Goal: Task Accomplishment & Management: Manage account settings

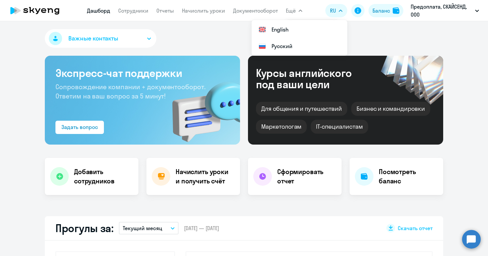
click at [383, 10] on div "Баланс" at bounding box center [381, 11] width 18 height 8
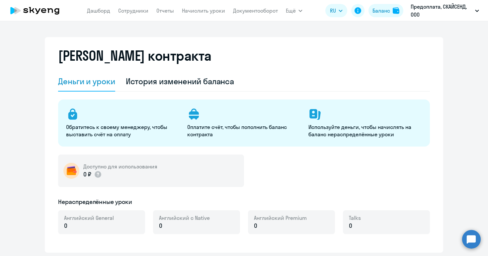
select select "english_adult_not_native_speaker"
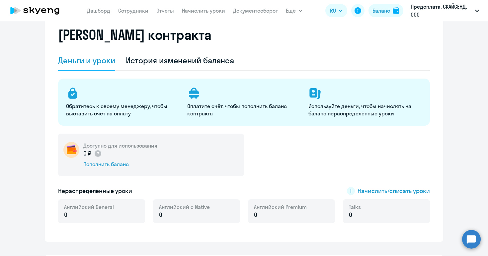
scroll to position [30, 0]
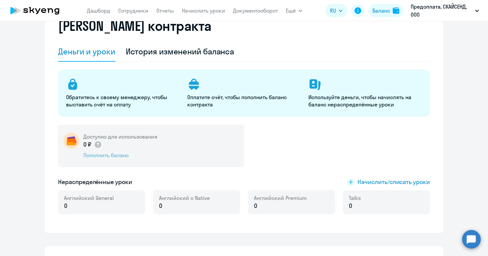
click at [111, 155] on div "Пополнить баланс" at bounding box center [120, 155] width 74 height 7
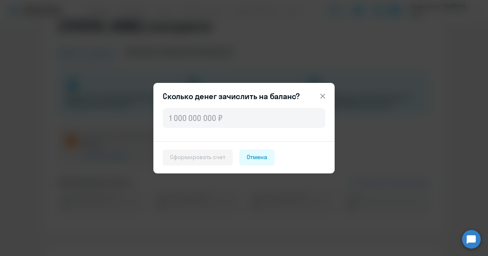
click at [323, 97] on icon at bounding box center [323, 96] width 8 height 8
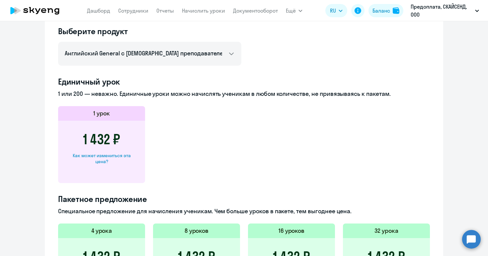
scroll to position [281, 0]
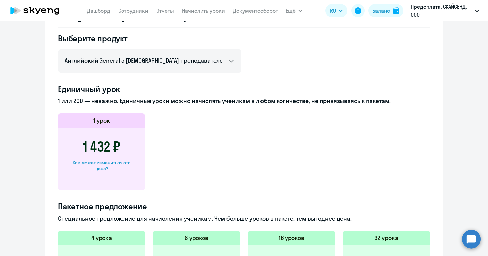
click at [113, 163] on div "Как может измениться эта цена?" at bounding box center [102, 166] width 66 height 12
select select "english_adult_not_native_speaker"
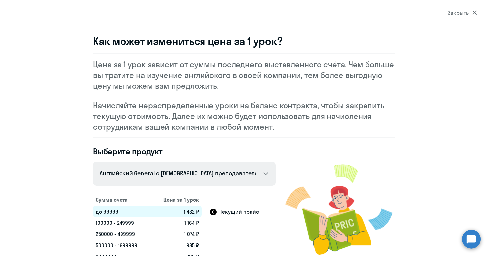
scroll to position [15, 0]
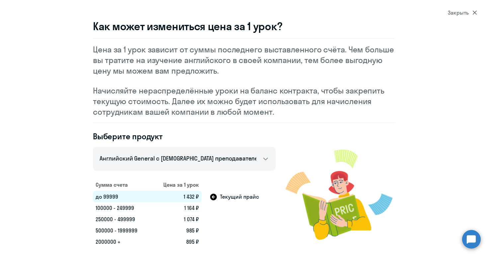
click at [468, 14] on div "Закрыть" at bounding box center [462, 13] width 29 height 8
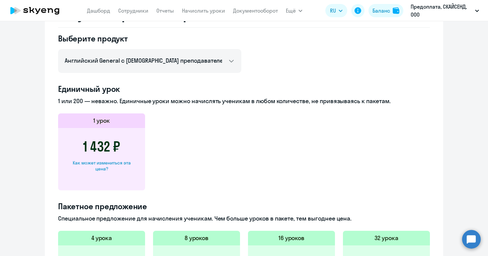
click at [36, 13] on icon at bounding box center [35, 10] width 58 height 17
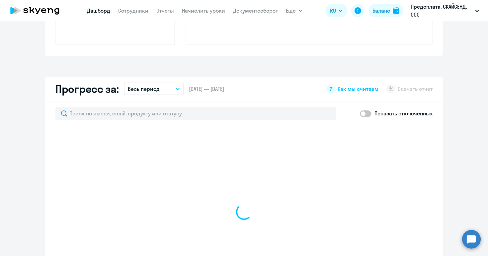
scroll to position [327, 0]
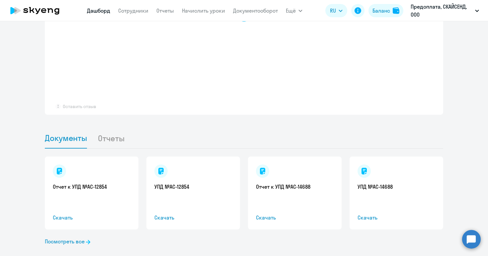
select select "30"
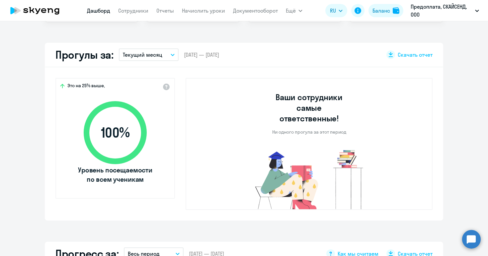
scroll to position [0, 0]
